Goal: Entertainment & Leisure: Consume media (video, audio)

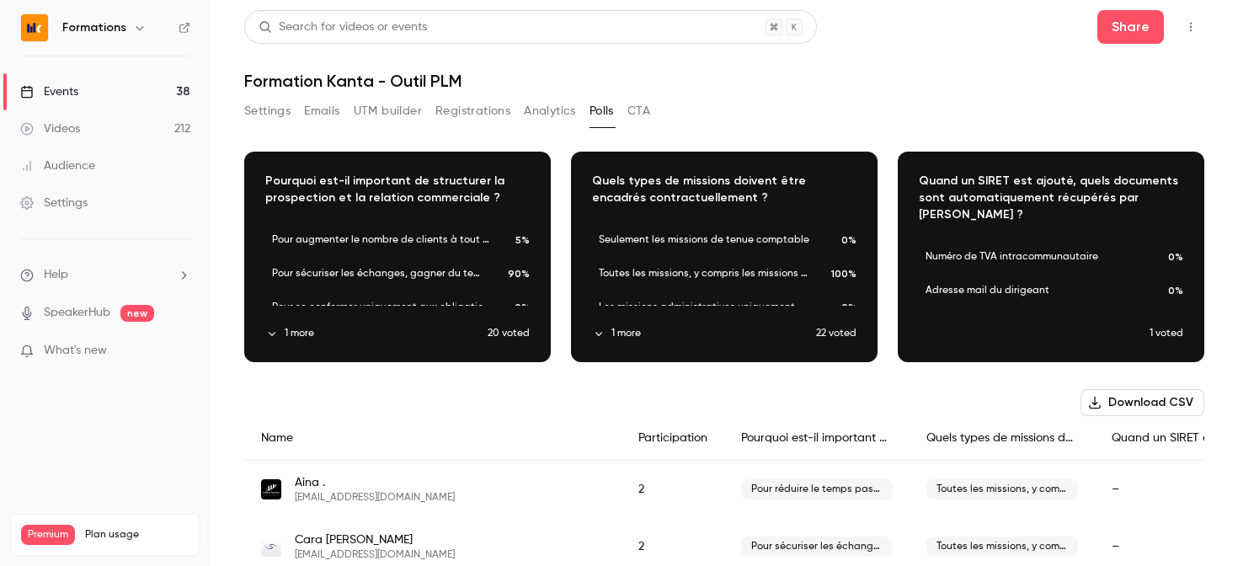
click at [1025, 340] on div "Download image" at bounding box center [1051, 256] width 305 height 209
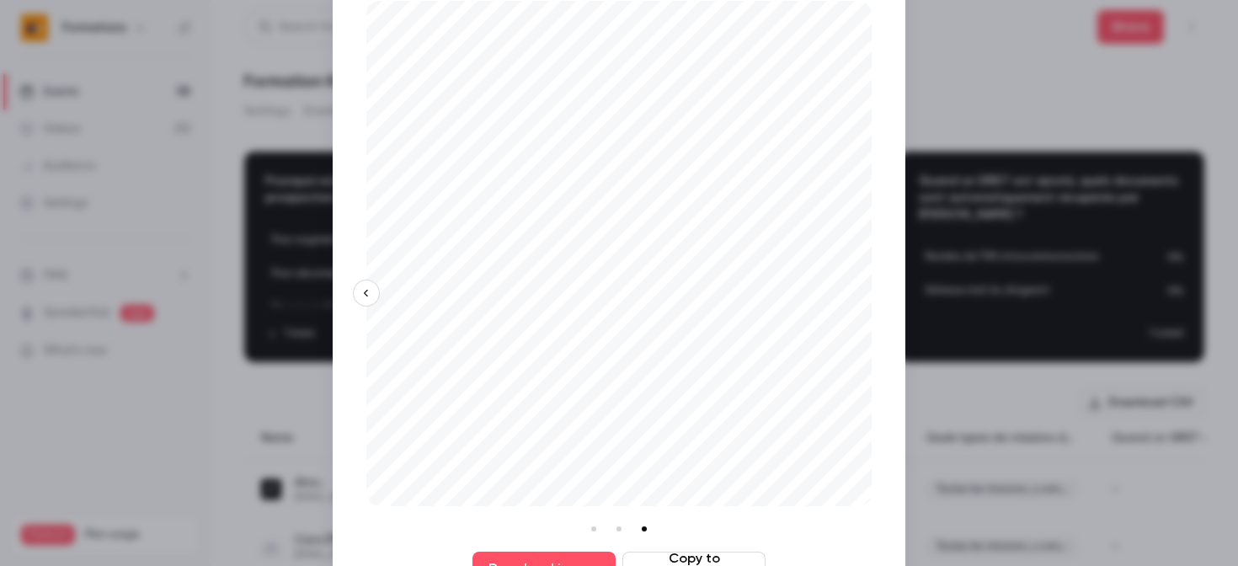
click at [981, 390] on div at bounding box center [619, 283] width 1238 height 566
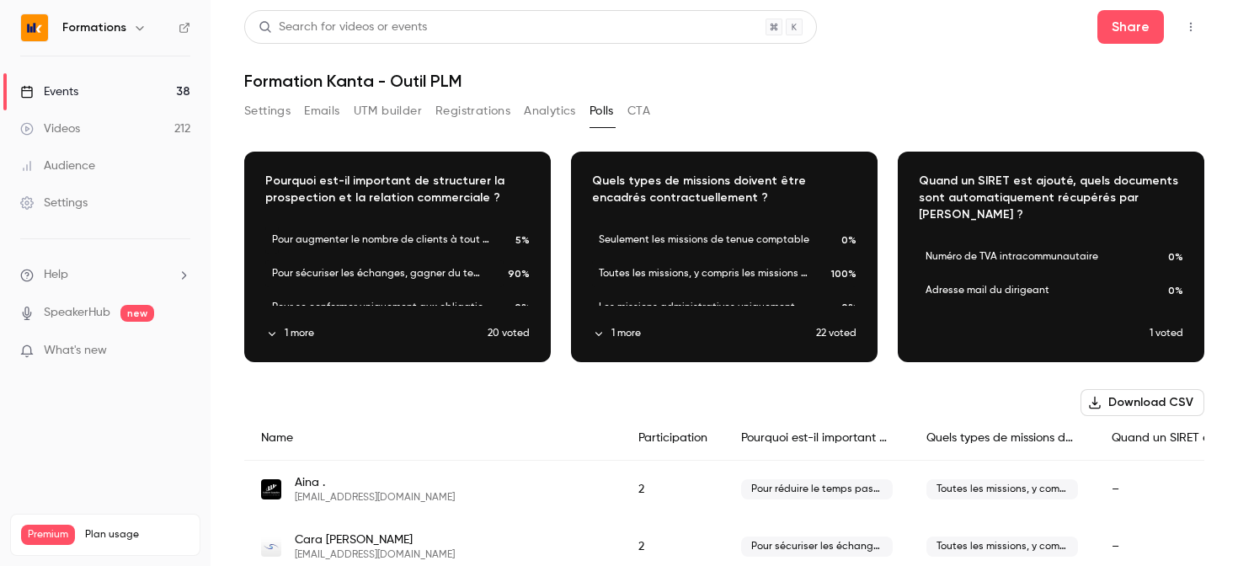
scroll to position [34, 0]
click at [275, 110] on button "Settings" at bounding box center [267, 111] width 46 height 27
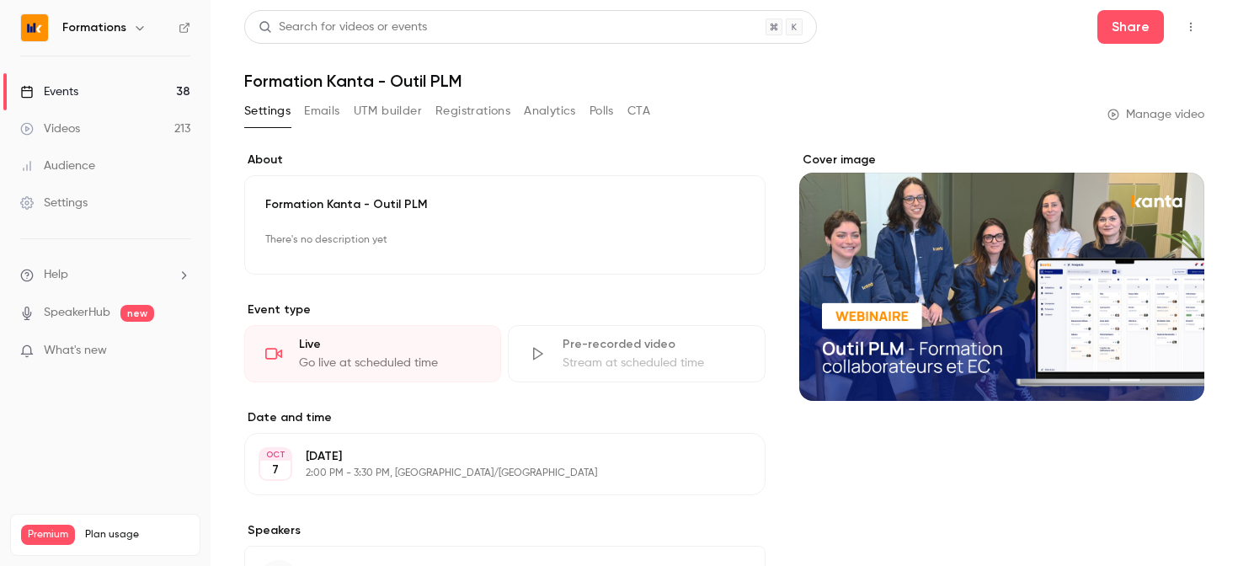
click at [121, 84] on link "Events 38" at bounding box center [105, 91] width 211 height 37
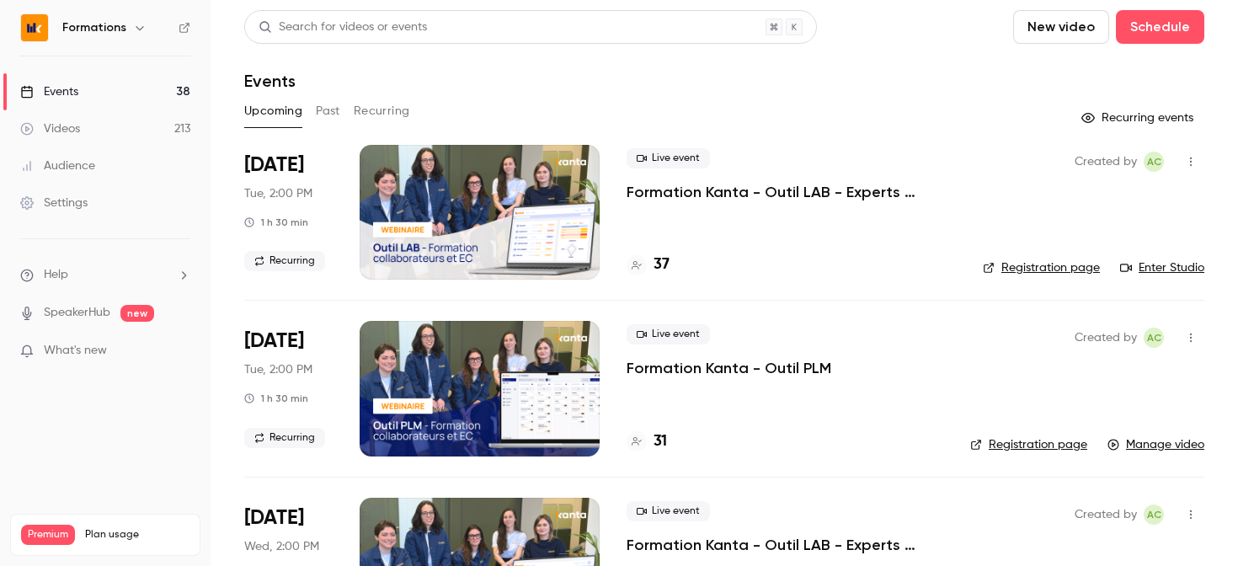
click at [327, 117] on button "Past" at bounding box center [328, 111] width 24 height 27
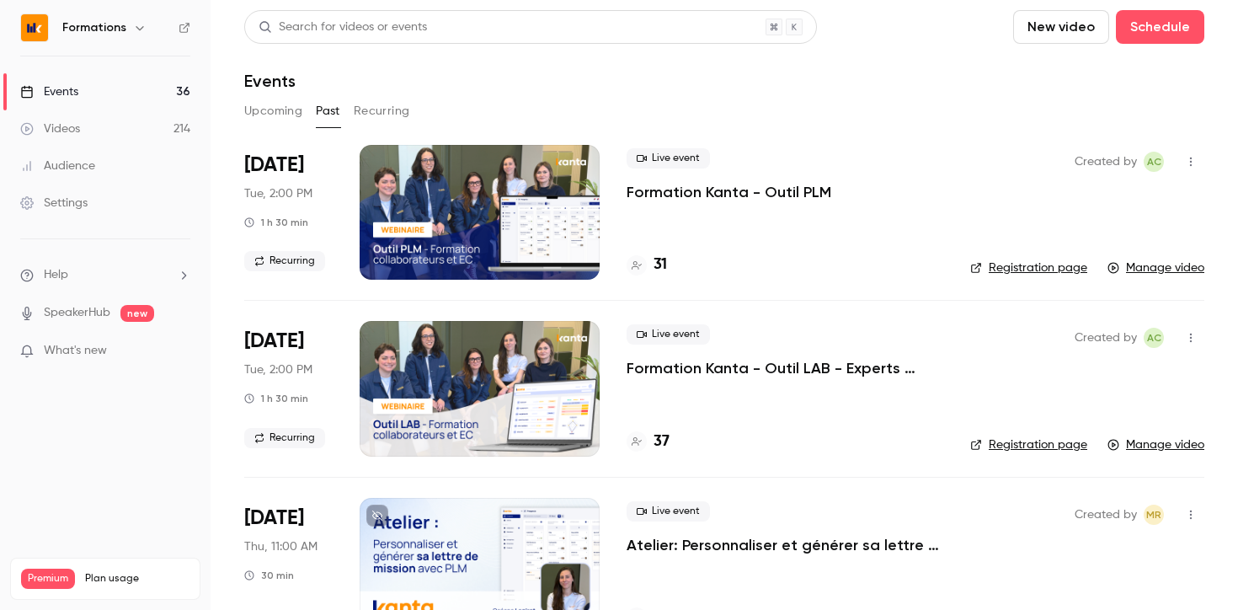
click at [740, 193] on p "Formation Kanta - Outil PLM" at bounding box center [729, 192] width 205 height 20
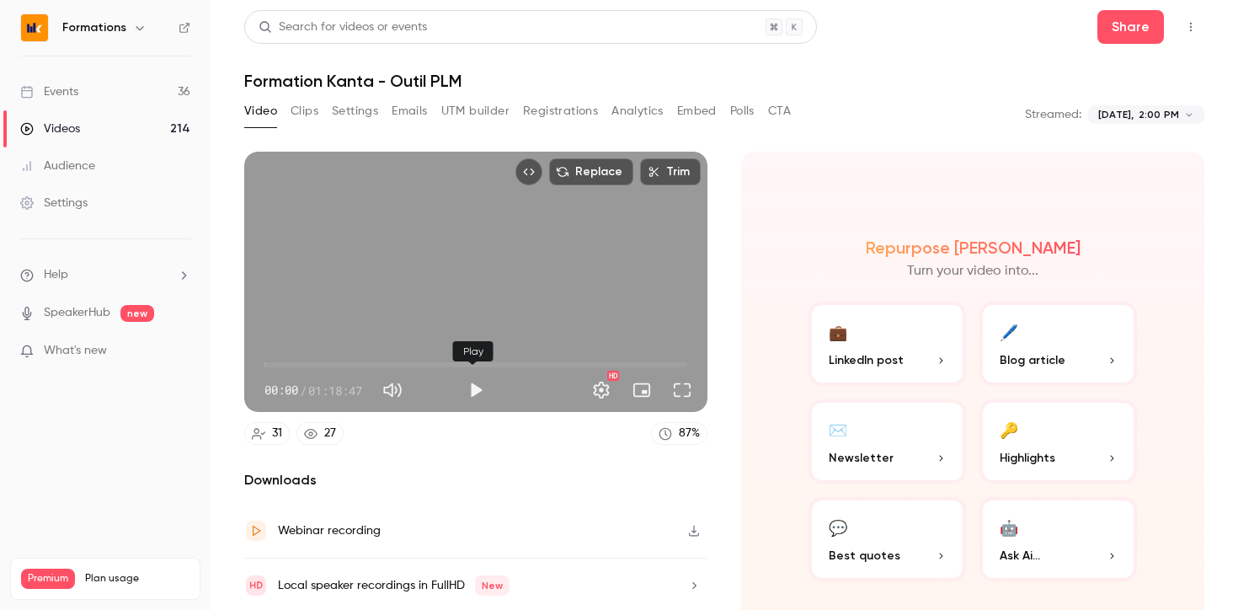
click at [472, 387] on button "Play" at bounding box center [476, 390] width 34 height 34
click at [447, 351] on span "34:34" at bounding box center [476, 364] width 423 height 27
click at [556, 359] on span "55:07" at bounding box center [476, 364] width 423 height 27
click at [599, 361] on span "55:08" at bounding box center [476, 364] width 423 height 27
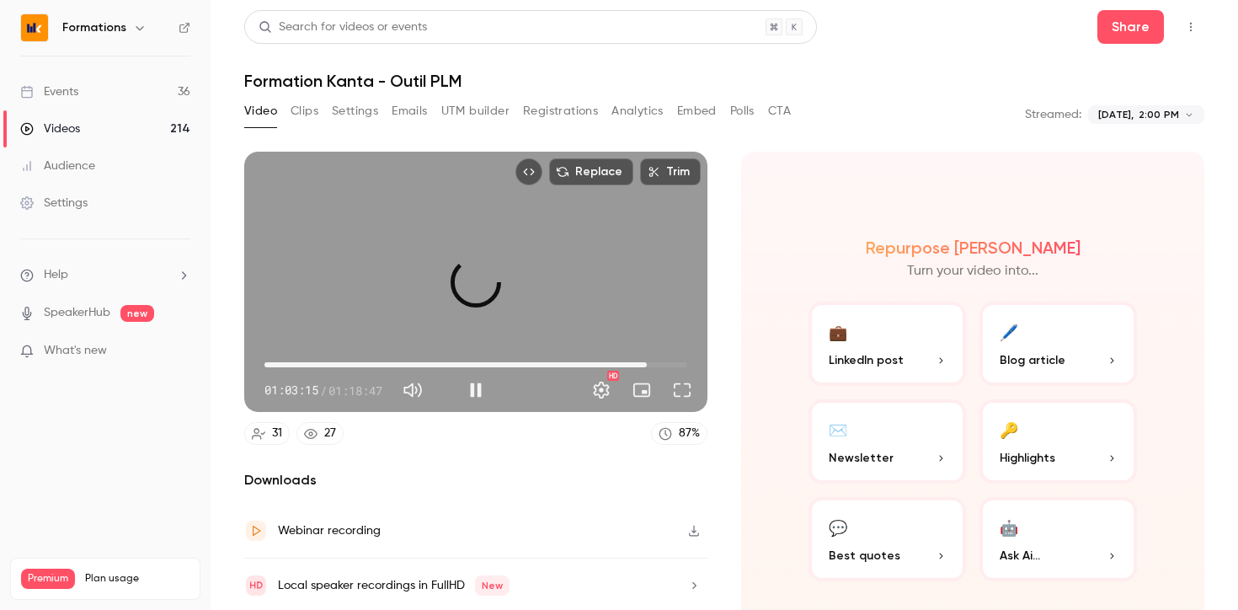
click at [641, 361] on span "01:11:13" at bounding box center [476, 364] width 423 height 27
click at [661, 361] on span "01:15:02" at bounding box center [476, 364] width 423 height 27
click at [657, 362] on span "01:13:36" at bounding box center [659, 364] width 5 height 5
click at [643, 358] on span "01:13:38" at bounding box center [476, 364] width 423 height 27
click at [648, 362] on span "01:11:33" at bounding box center [648, 364] width 5 height 5
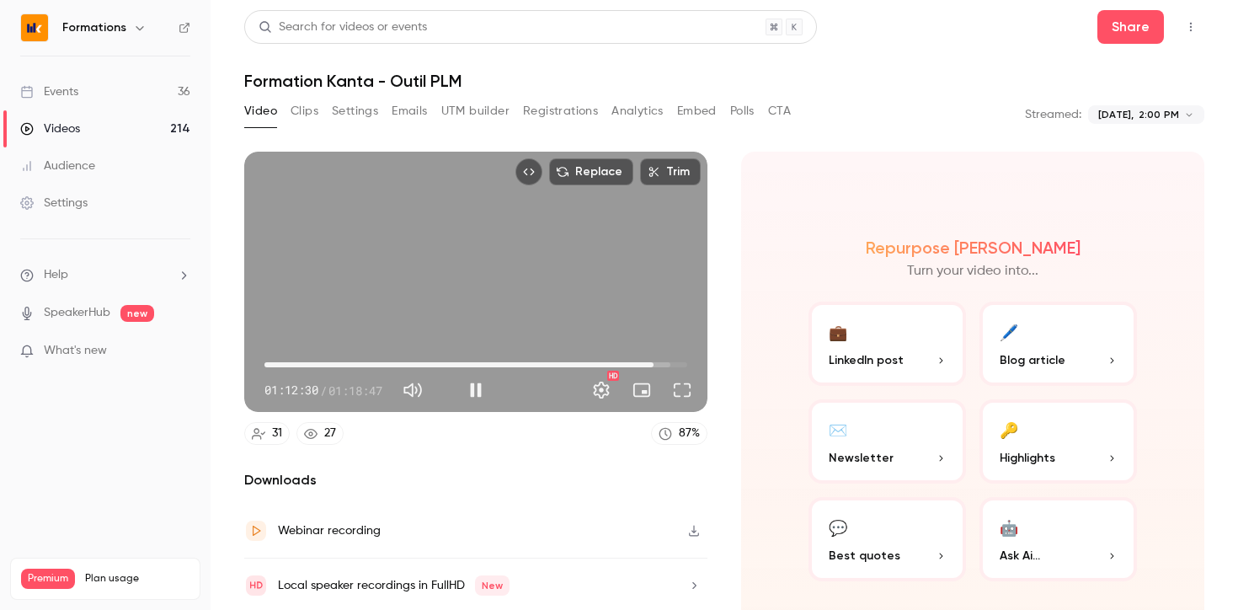
click at [656, 360] on span "01:12:30" at bounding box center [476, 364] width 423 height 27
click at [665, 359] on span "01:15:41" at bounding box center [476, 364] width 423 height 27
click at [671, 362] on span "01:15:41" at bounding box center [670, 364] width 5 height 5
click at [682, 362] on span "01:18:14" at bounding box center [684, 364] width 5 height 5
click at [660, 360] on span "01:14:53" at bounding box center [476, 364] width 423 height 27
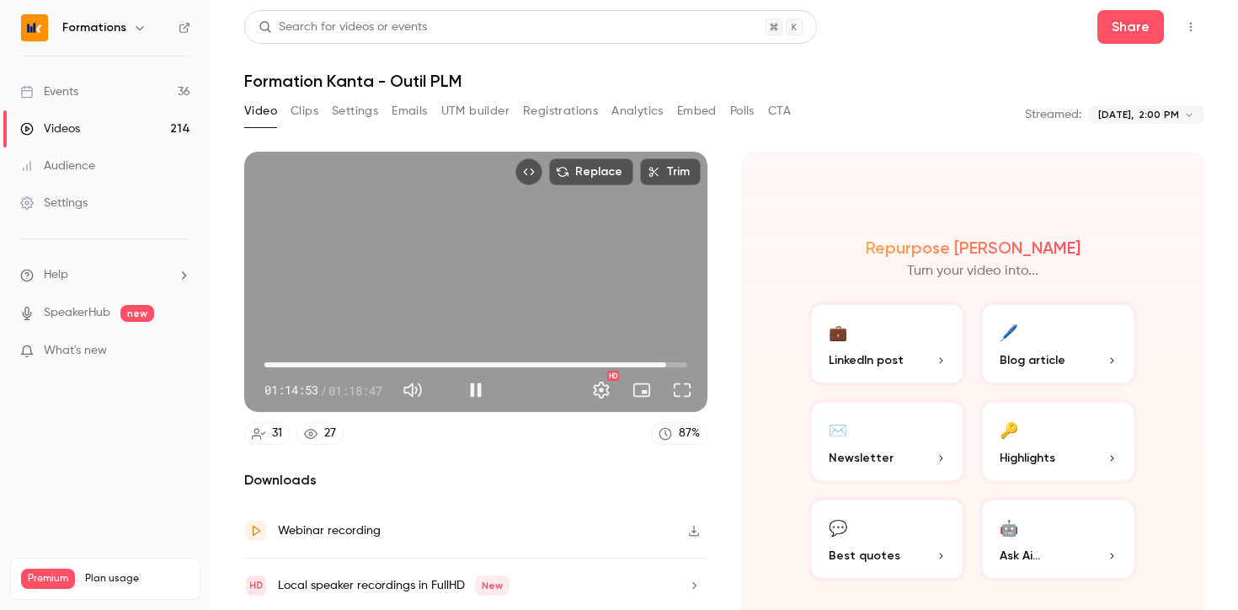
click at [649, 360] on span "01:14:53" at bounding box center [476, 364] width 423 height 27
click at [660, 362] on span "01:14:05" at bounding box center [662, 364] width 5 height 5
click at [666, 361] on span "01:14:05" at bounding box center [476, 364] width 423 height 27
click at [676, 360] on span "01:16:01" at bounding box center [476, 364] width 423 height 27
click at [683, 362] on span "01:17:46" at bounding box center [681, 364] width 5 height 5
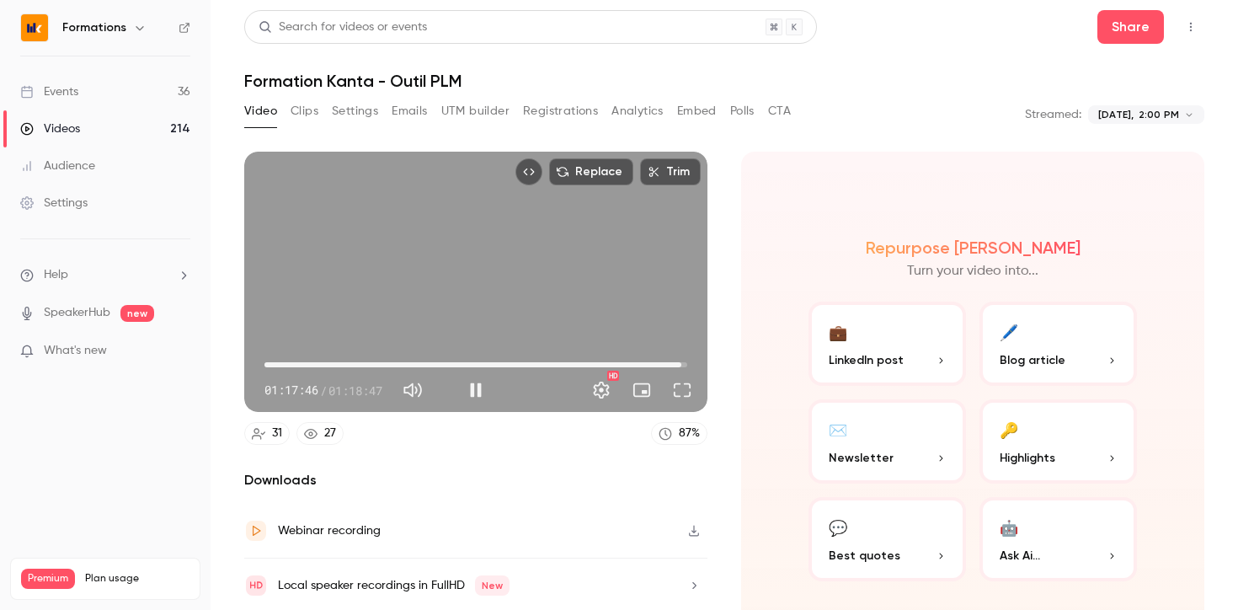
type input "******"
